Goal: Task Accomplishment & Management: Manage account settings

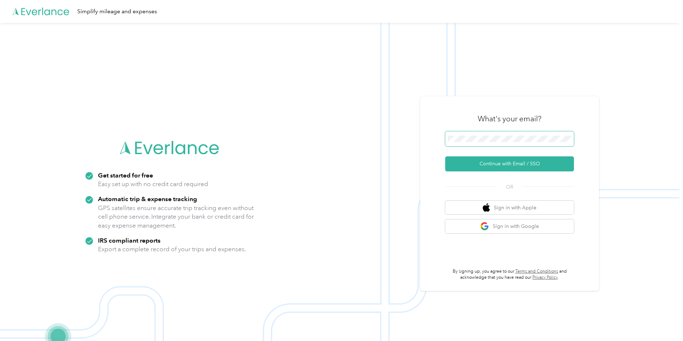
click at [499, 144] on span at bounding box center [509, 138] width 129 height 15
click at [500, 163] on button "Continue with Email / SSO" at bounding box center [509, 163] width 129 height 15
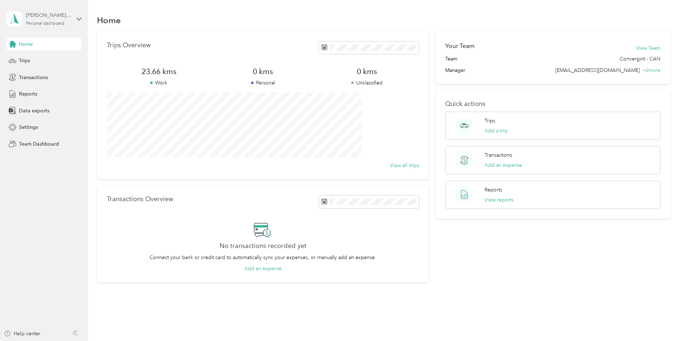
click at [43, 22] on div "Personal dashboard" at bounding box center [45, 23] width 38 height 4
click at [49, 58] on div "Team dashboard" at bounding box center [32, 59] width 38 height 8
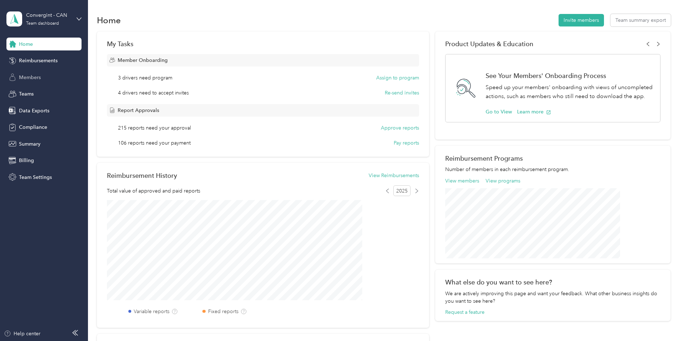
click at [46, 77] on div "Members" at bounding box center [43, 77] width 75 height 13
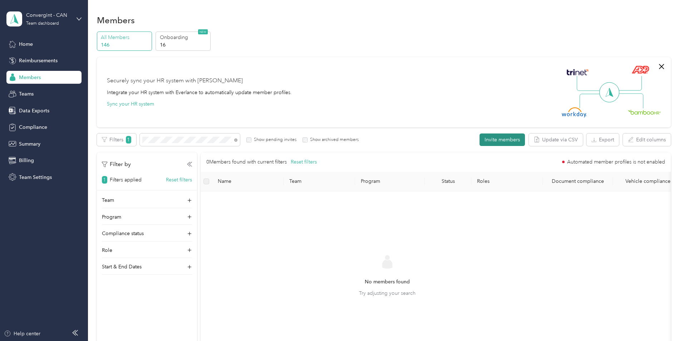
click at [480, 142] on button "Invite members" at bounding box center [502, 139] width 45 height 13
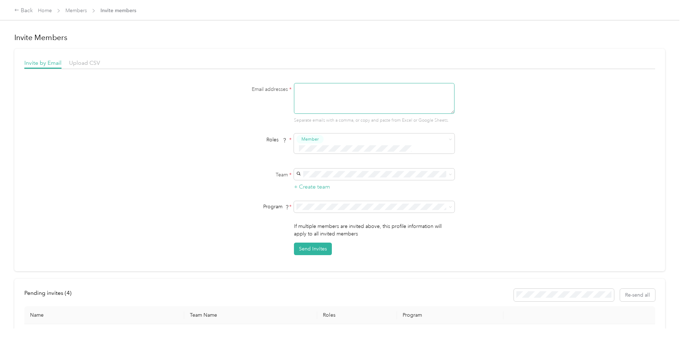
click at [362, 97] on textarea at bounding box center [374, 98] width 161 height 31
click at [365, 196] on div "Manager" at bounding box center [373, 193] width 151 height 9
click at [345, 152] on div "Member" at bounding box center [369, 152] width 142 height 9
click at [323, 182] on button "+ Create team" at bounding box center [312, 186] width 36 height 9
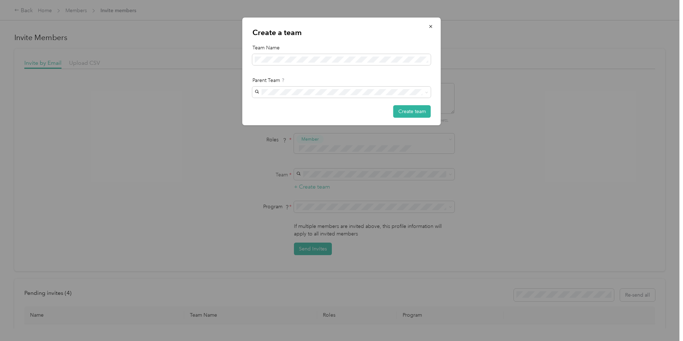
click at [362, 75] on div "Create a team Team Name Parent Team Create team" at bounding box center [342, 72] width 199 height 108
click at [411, 107] on button "Create team" at bounding box center [412, 111] width 38 height 13
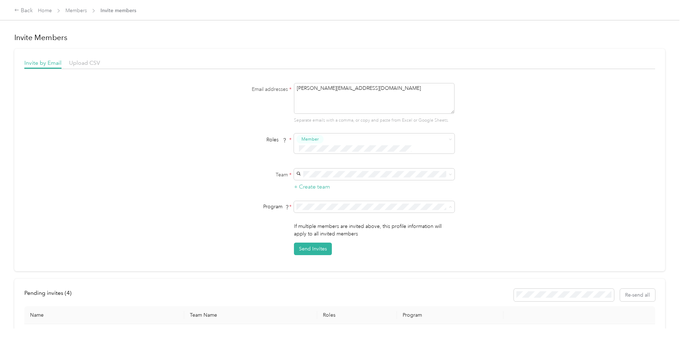
click at [354, 261] on div "No program" at bounding box center [373, 261] width 151 height 8
click at [315, 243] on button "Send Invites" at bounding box center [313, 249] width 38 height 13
drag, startPoint x: 373, startPoint y: 96, endPoint x: 247, endPoint y: 96, distance: 125.9
click at [247, 96] on div "Email addresses * [PERSON_NAME][EMAIL_ADDRESS][DOMAIN_NAME] Separate emails wit…" at bounding box center [339, 103] width 275 height 41
paste textarea "[PERSON_NAME].[PERSON_NAME]"
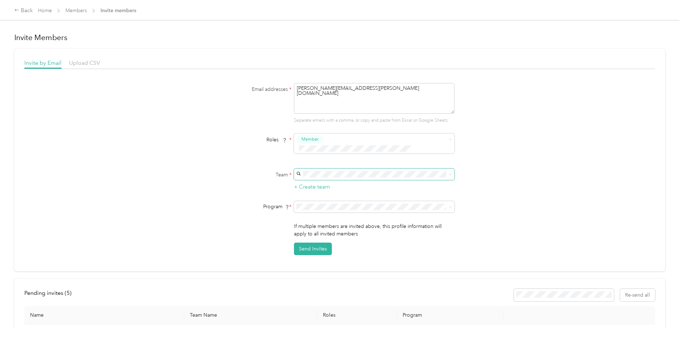
type textarea "[PERSON_NAME][EMAIL_ADDRESS][PERSON_NAME][DOMAIN_NAME]"
click at [323, 183] on p "No managers" at bounding box center [373, 187] width 151 height 8
click at [394, 250] on li "Convergint Canada 2024 (FAVR)" at bounding box center [373, 248] width 161 height 13
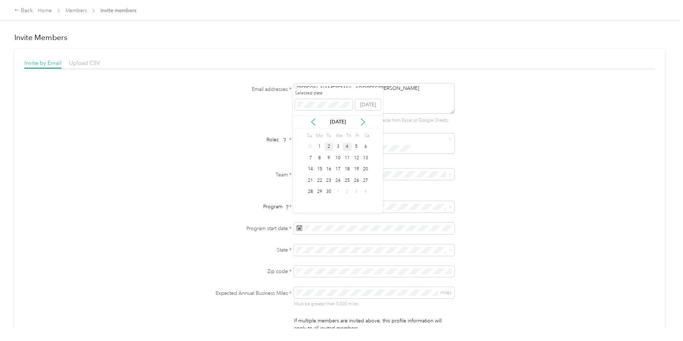
click at [327, 146] on div "2" at bounding box center [328, 146] width 9 height 9
click at [323, 143] on div "Other Non-US" at bounding box center [373, 145] width 151 height 16
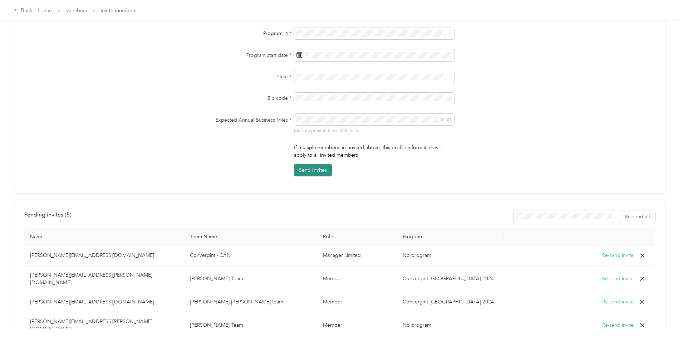
scroll to position [66, 0]
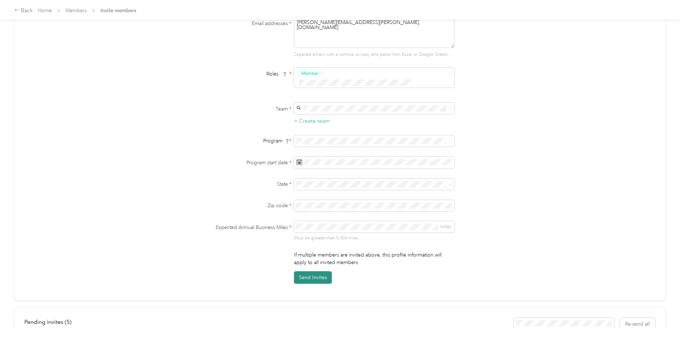
click at [314, 271] on button "Send Invites" at bounding box center [313, 277] width 38 height 13
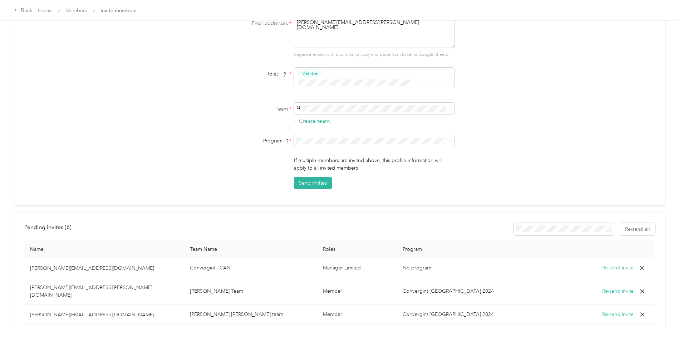
scroll to position [0, 0]
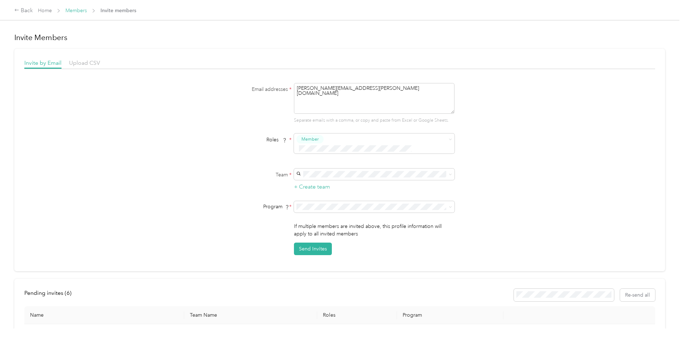
click at [87, 9] on link "Members" at bounding box center [75, 11] width 21 height 6
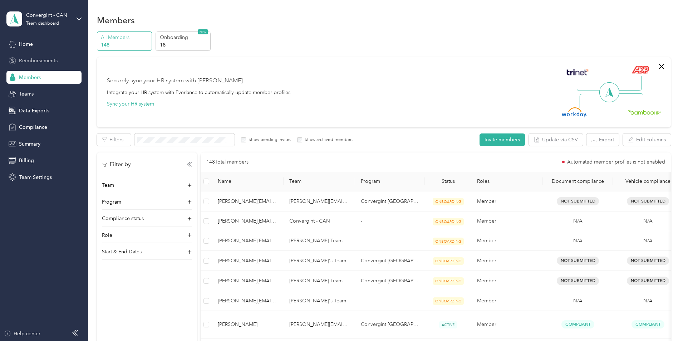
click at [50, 62] on span "Reimbursements" at bounding box center [38, 61] width 39 height 8
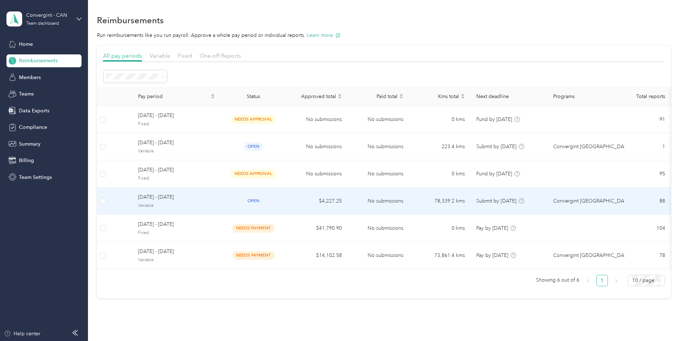
click at [215, 201] on span "[DATE] - [DATE]" at bounding box center [176, 197] width 77 height 8
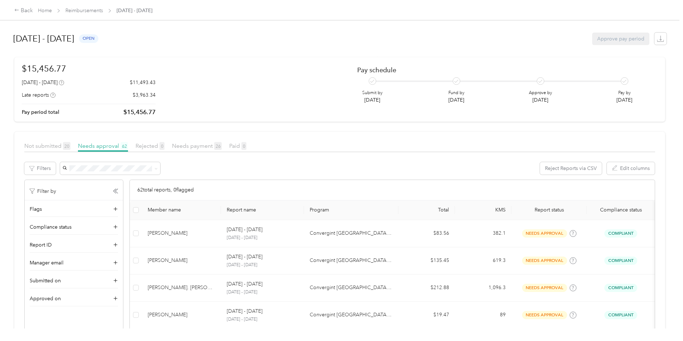
click at [222, 145] on span "Needs payment 26" at bounding box center [197, 145] width 50 height 7
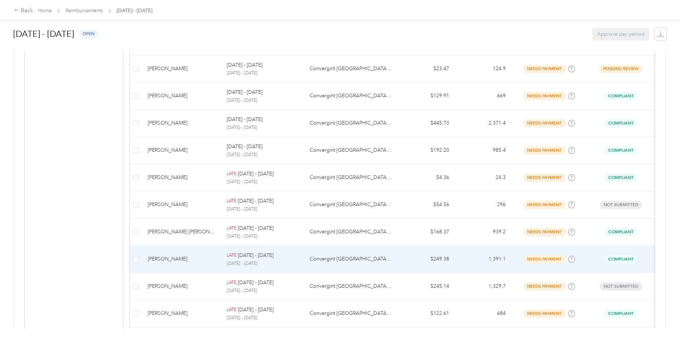
scroll to position [608, 0]
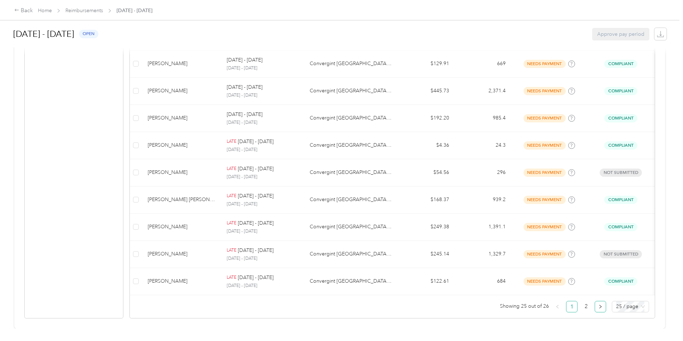
click at [598, 307] on icon "right" at bounding box center [600, 306] width 4 height 4
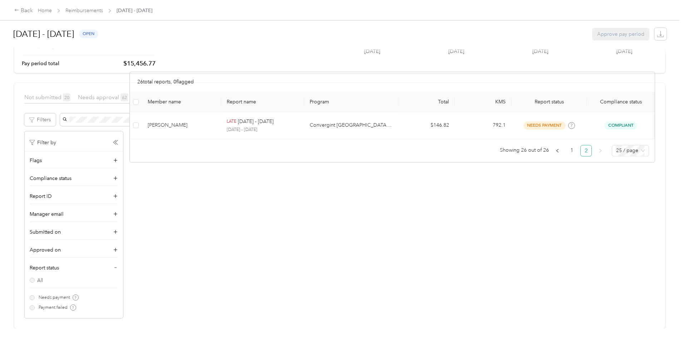
scroll to position [54, 0]
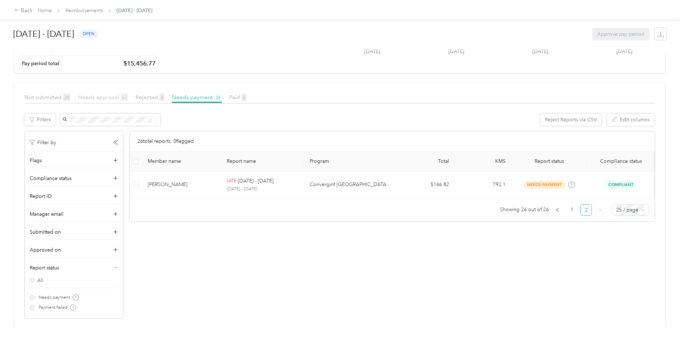
click at [128, 94] on span "Needs approval 62" at bounding box center [103, 97] width 50 height 7
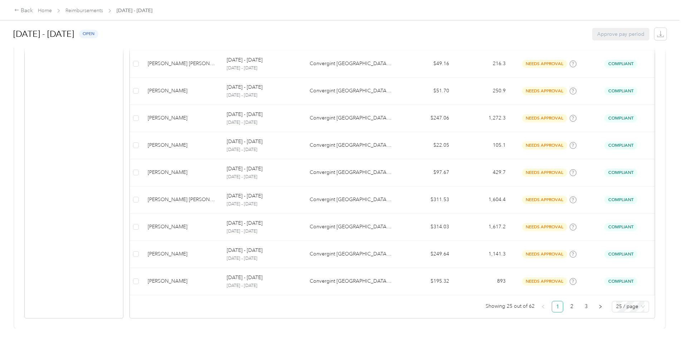
scroll to position [615, 0]
click at [567, 301] on link "2" at bounding box center [572, 306] width 11 height 11
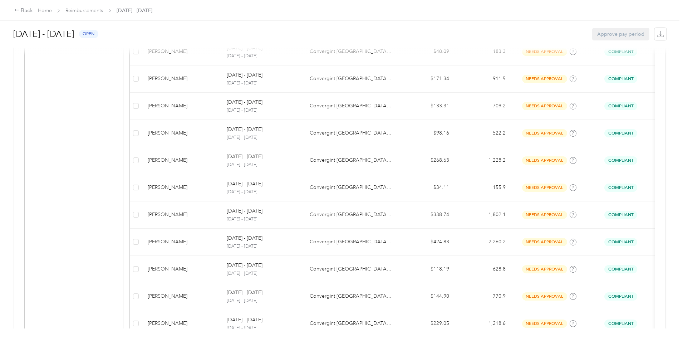
scroll to position [615, 0]
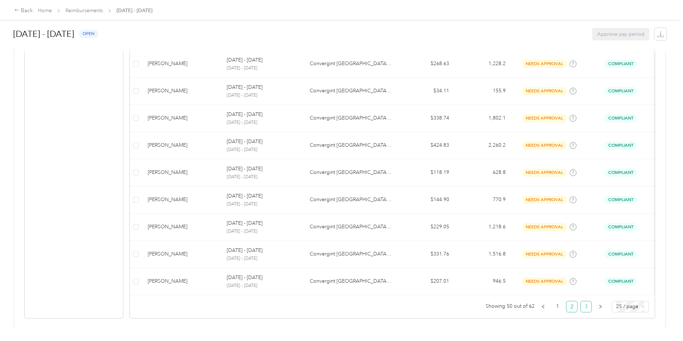
click at [581, 302] on link "3" at bounding box center [586, 306] width 11 height 11
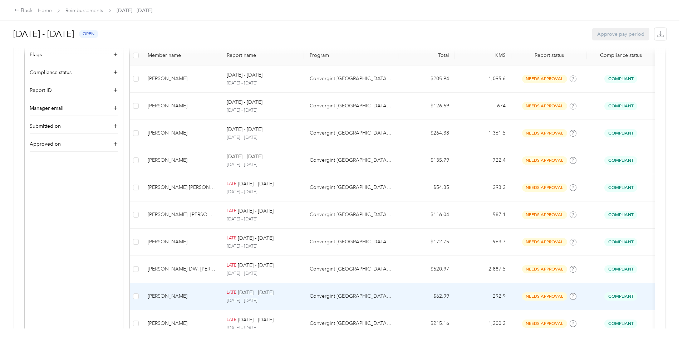
scroll to position [119, 0]
